Goal: Information Seeking & Learning: Find contact information

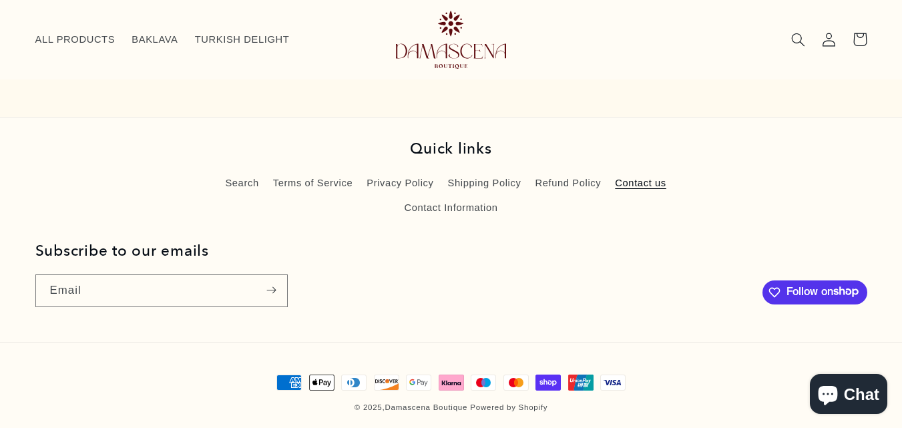
scroll to position [1563, 0]
click at [446, 206] on link "Contact Information" at bounding box center [451, 208] width 94 height 24
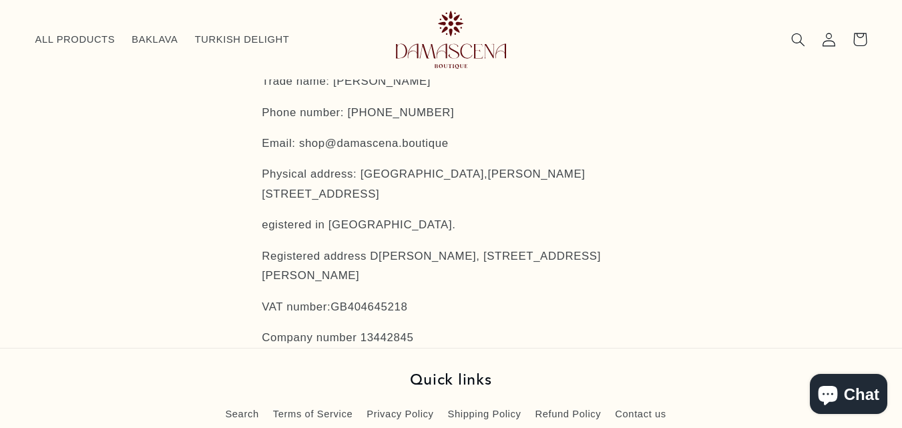
scroll to position [110, 0]
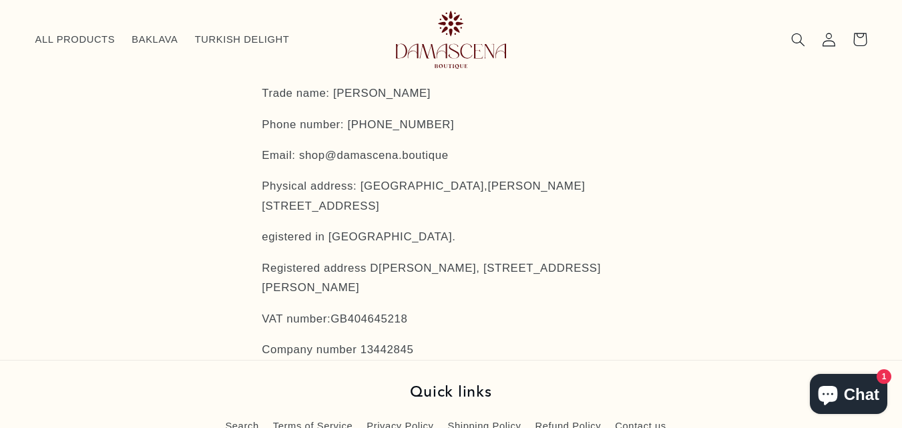
drag, startPoint x: 267, startPoint y: 267, endPoint x: 505, endPoint y: 290, distance: 239.5
click at [505, 290] on div "Contact information Trade name: Damascena Boutique Phone number: 0121 233 1803 …" at bounding box center [450, 189] width 405 height 341
copy p "Registered address D amascena Leymuuna, 62 Hagley Rd, Lyndon House, Birmingham,…"
